Goal: Find contact information: Find contact information

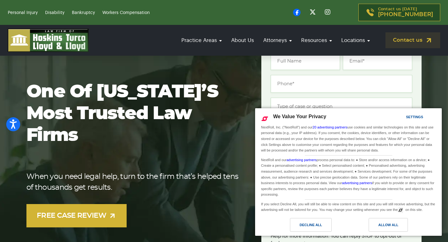
scroll to position [59, 0]
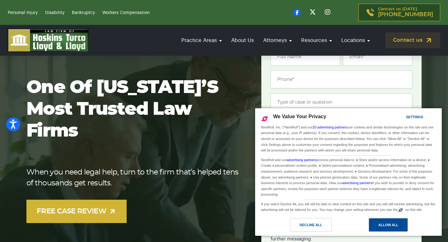
click at [388, 227] on div "Allow All" at bounding box center [389, 225] width 20 height 7
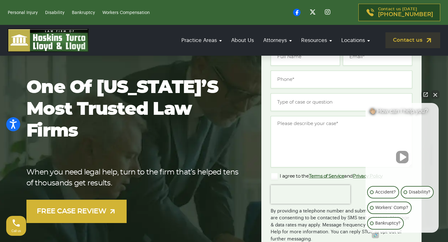
scroll to position [0, 0]
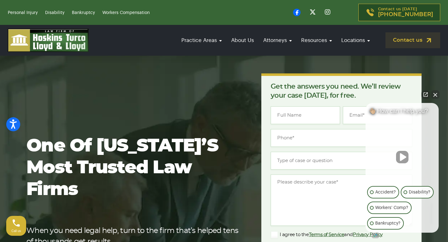
click at [437, 96] on button "Close Intaker Chat Widget" at bounding box center [435, 94] width 9 height 9
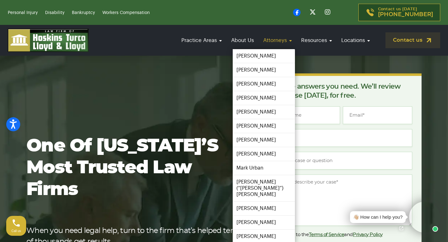
click at [278, 43] on link "Attorneys" at bounding box center [277, 40] width 35 height 18
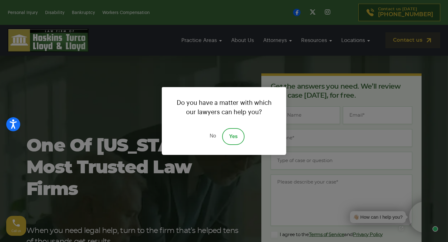
click at [212, 137] on link "No" at bounding box center [213, 136] width 19 height 17
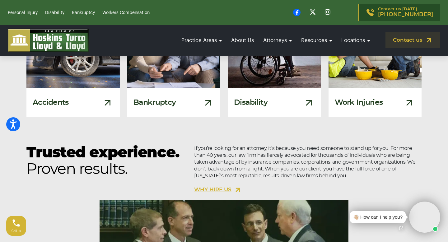
scroll to position [516, 0]
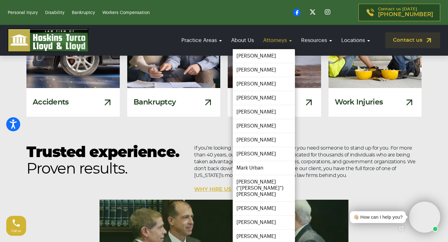
click at [270, 38] on link "Attorneys" at bounding box center [277, 40] width 35 height 18
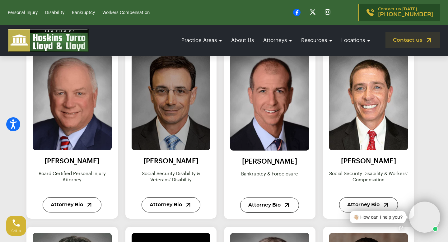
scroll to position [299, 0]
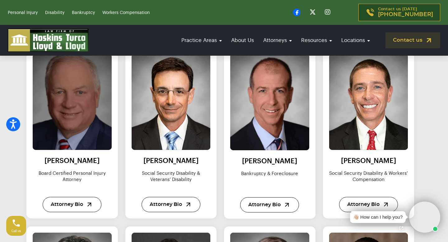
click at [59, 140] on img at bounding box center [72, 102] width 87 height 106
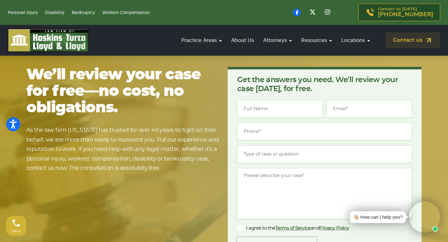
scroll to position [748, 0]
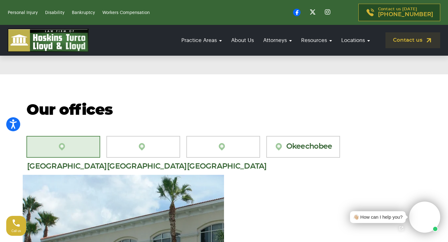
scroll to position [299, 0]
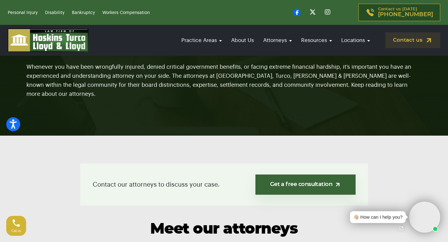
scroll to position [221, 0]
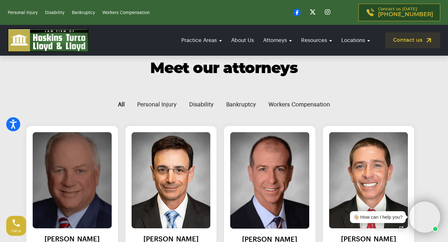
click at [85, 170] on img at bounding box center [72, 181] width 87 height 106
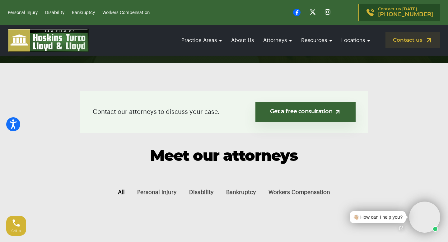
scroll to position [140, 0]
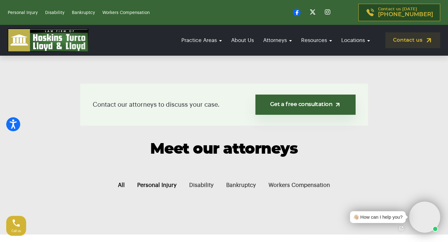
click at [156, 190] on button "Personal Injury" at bounding box center [157, 185] width 52 height 21
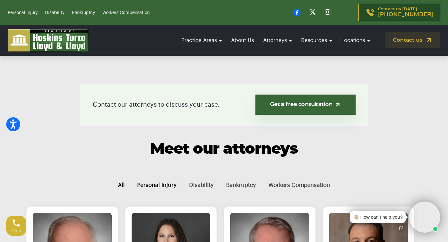
click at [125, 182] on button "All" at bounding box center [121, 185] width 19 height 21
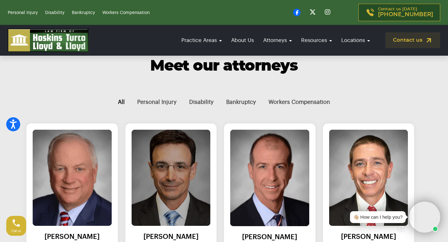
click at [171, 166] on img at bounding box center [171, 178] width 87 height 106
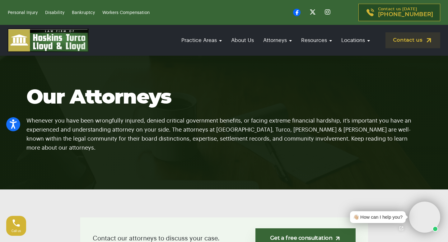
scroll to position [0, 0]
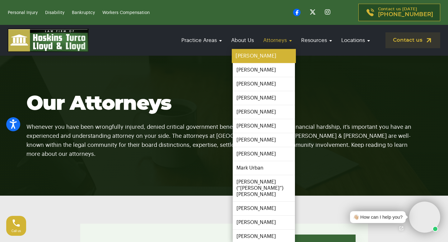
click at [262, 60] on link "[PERSON_NAME]" at bounding box center [264, 56] width 64 height 14
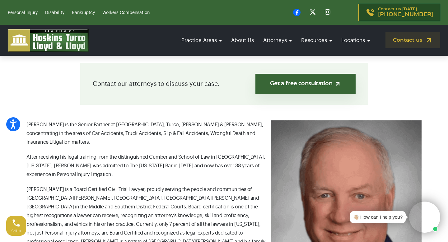
scroll to position [164, 0]
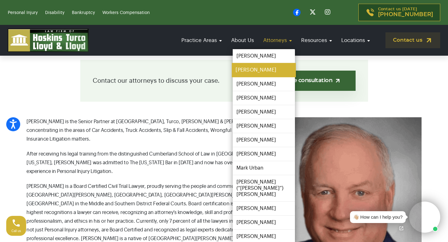
click at [255, 72] on link "[PERSON_NAME]" at bounding box center [264, 70] width 64 height 14
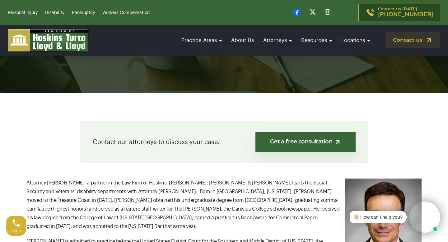
scroll to position [124, 0]
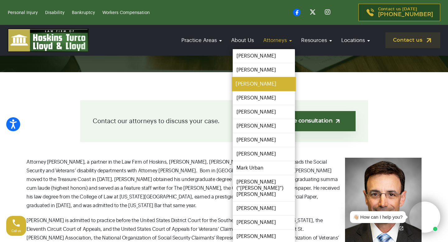
click at [260, 80] on link "[PERSON_NAME]" at bounding box center [264, 84] width 64 height 14
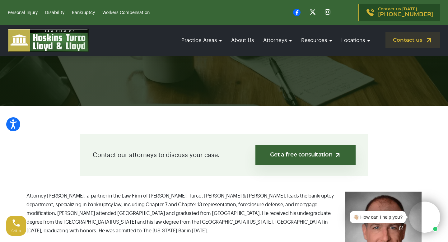
scroll to position [63, 0]
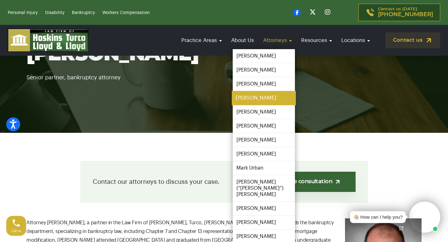
click at [258, 96] on link "[PERSON_NAME]" at bounding box center [264, 98] width 64 height 14
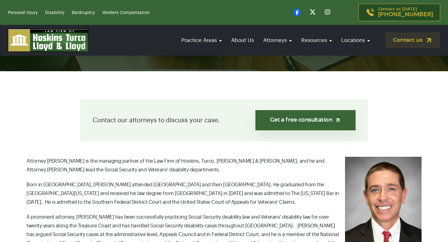
scroll to position [182, 0]
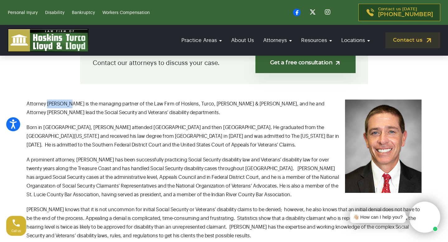
drag, startPoint x: 47, startPoint y: 106, endPoint x: 65, endPoint y: 107, distance: 18.4
click at [65, 107] on span "Attorney [PERSON_NAME] is the managing partner of the Law Firm of Hoskins, Turc…" at bounding box center [175, 108] width 298 height 14
copy span "[PERSON_NAME]"
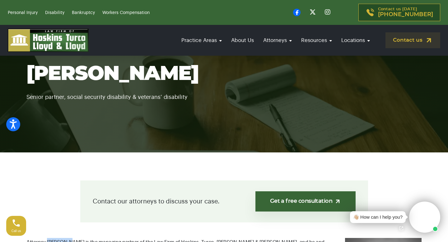
scroll to position [0, 0]
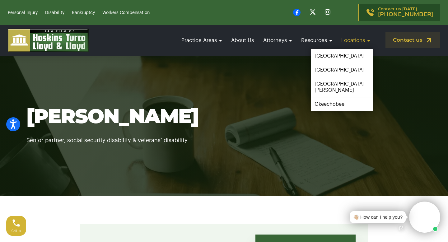
click at [343, 40] on link "Locations" at bounding box center [355, 40] width 35 height 18
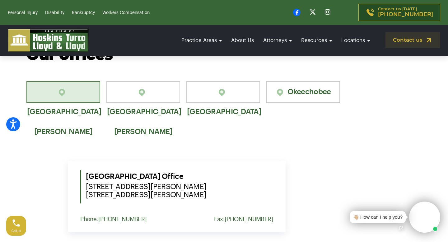
scroll to position [437, 0]
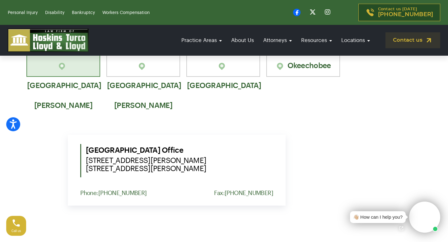
drag, startPoint x: 198, startPoint y: 172, endPoint x: 83, endPoint y: 164, distance: 114.8
click at [83, 164] on div "Port St. Lucie Office 1555 NW St. Lucie West Blvd. Suite 203, Port St. Lucie, F…" at bounding box center [176, 160] width 193 height 33
copy span "1555 NW St. Lucie West Blvd. Suite 203, Port St. Lucie, Fl. 34986"
